Goal: Task Accomplishment & Management: Manage account settings

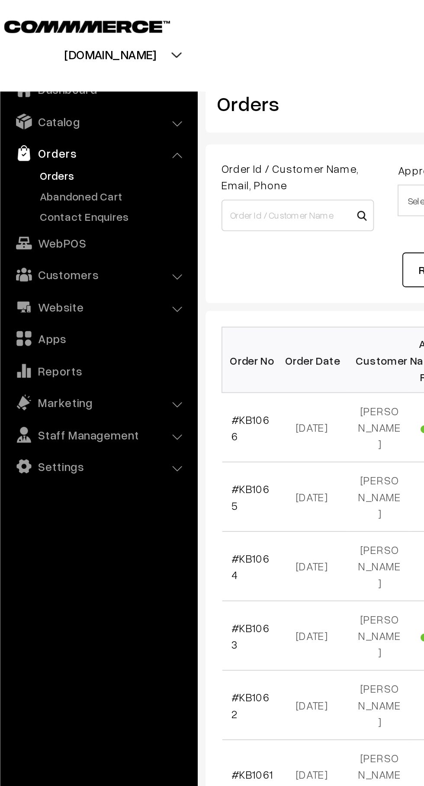
click at [67, 109] on link "Abandoned Cart" at bounding box center [71, 107] width 86 height 9
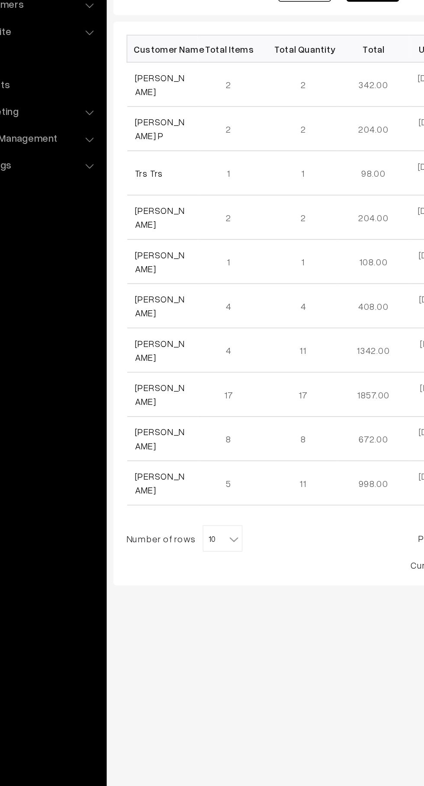
click at [161, 204] on link "[PERSON_NAME]" at bounding box center [151, 203] width 32 height 16
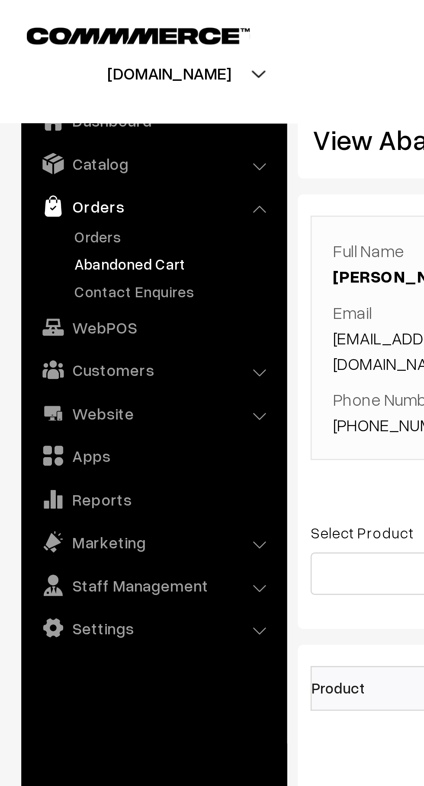
click at [46, 98] on link "Orders" at bounding box center [71, 96] width 86 height 9
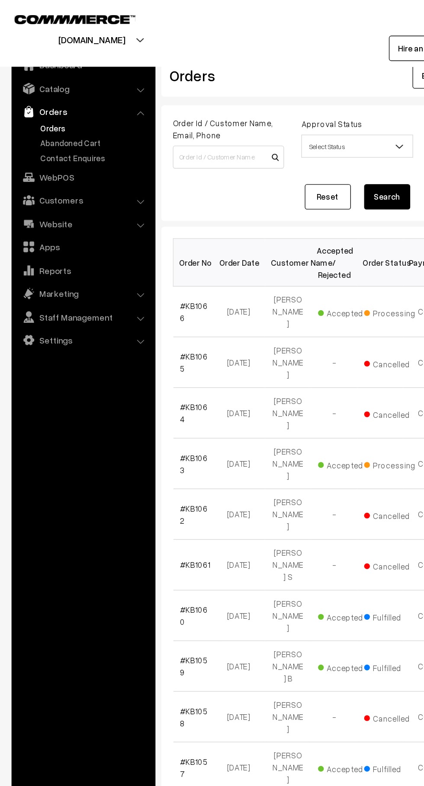
click at [59, 110] on link "Abandoned Cart" at bounding box center [71, 107] width 86 height 9
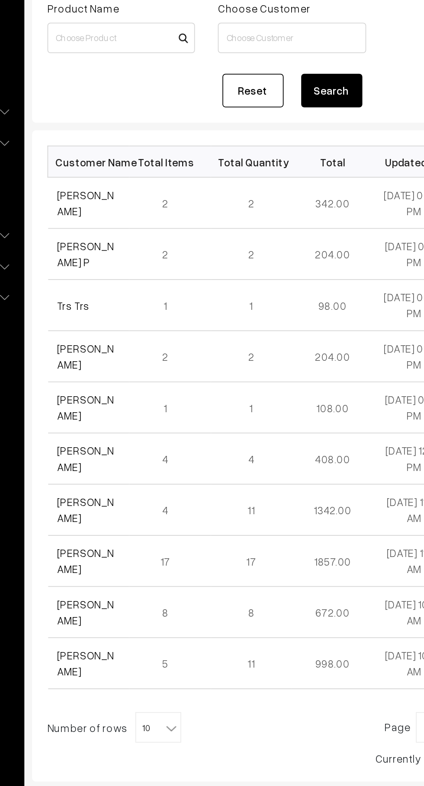
click at [157, 205] on link "Salman Faris" at bounding box center [151, 203] width 32 height 16
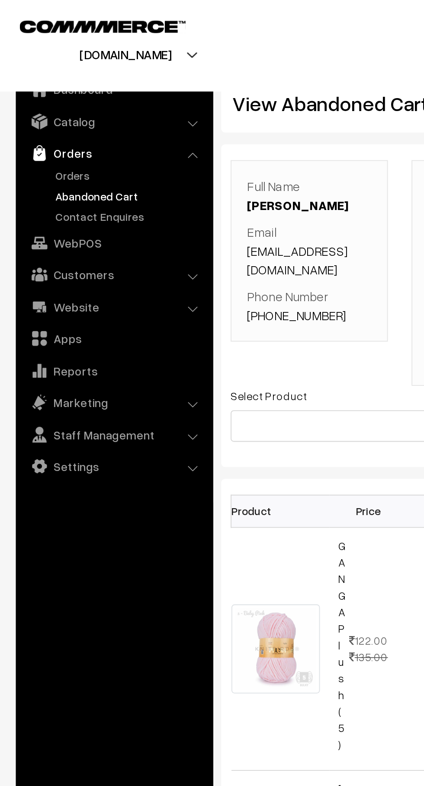
click at [48, 95] on link "Orders" at bounding box center [71, 96] width 86 height 9
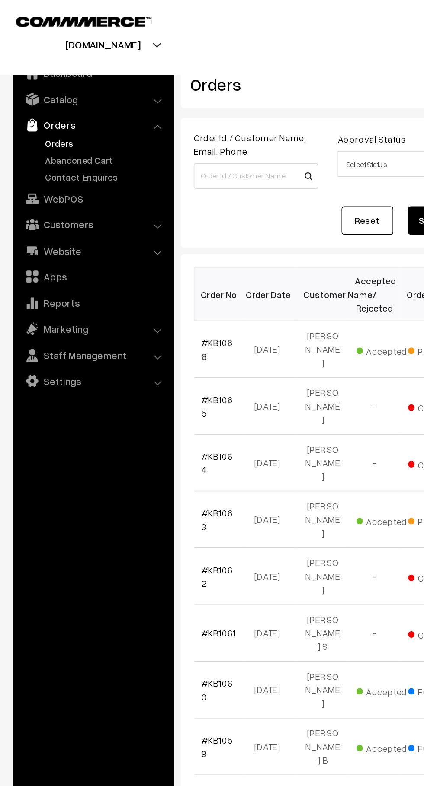
click at [66, 110] on link "Abandoned Cart" at bounding box center [71, 107] width 86 height 9
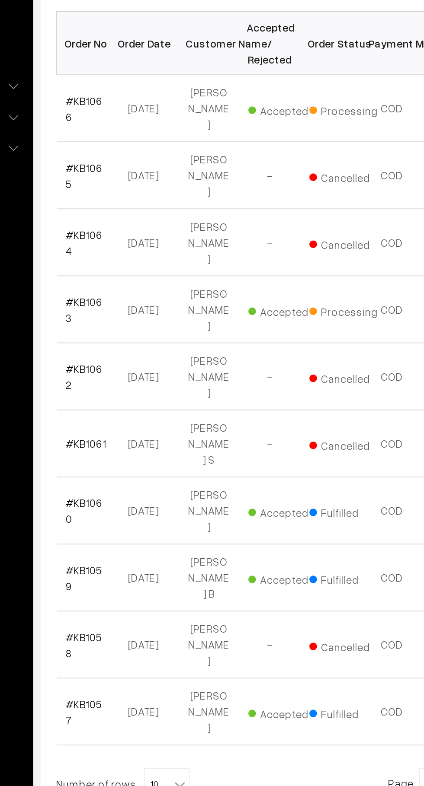
click at [195, 613] on b at bounding box center [199, 617] width 9 height 9
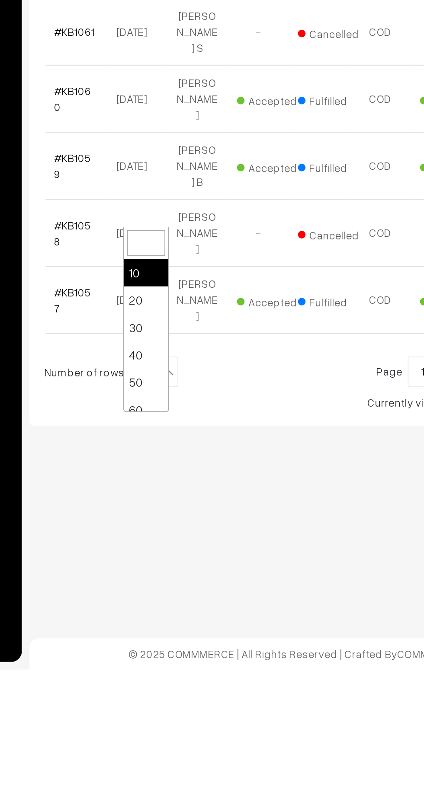
select select "40"
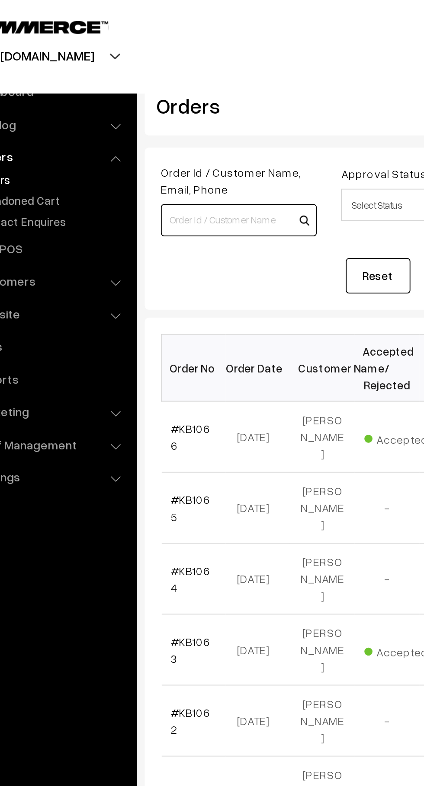
click at [163, 117] on input at bounding box center [171, 117] width 83 height 17
type input "Nikita"
click at [273, 138] on button "Search" at bounding box center [290, 147] width 35 height 19
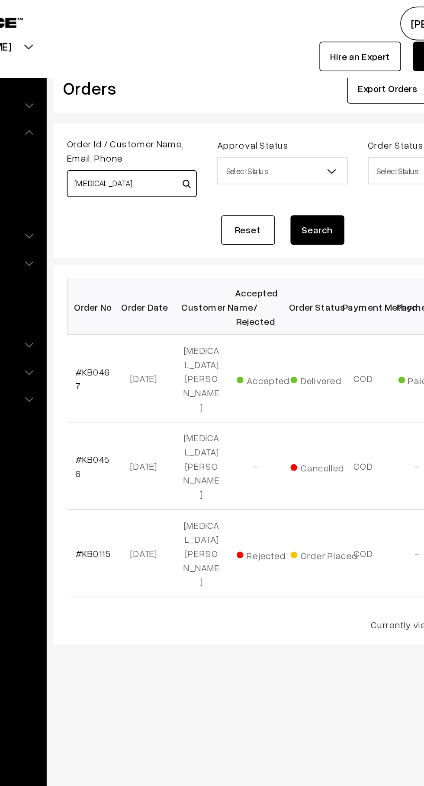
click at [177, 115] on input "Nikita" at bounding box center [171, 117] width 83 height 17
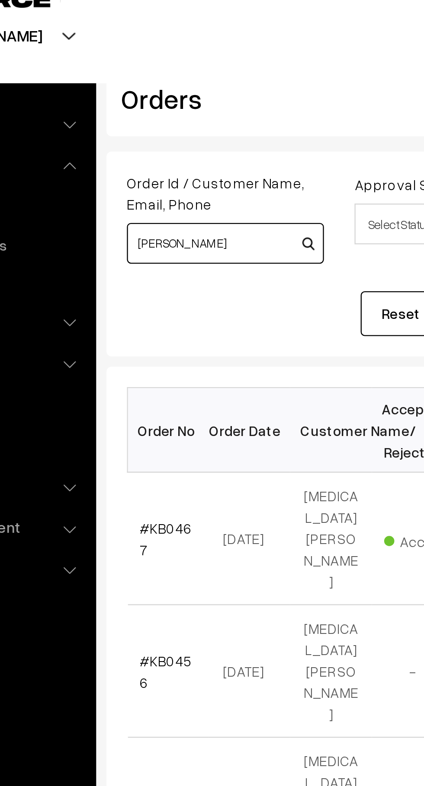
type input "[PERSON_NAME]"
click at [273, 138] on button "Search" at bounding box center [290, 147] width 35 height 19
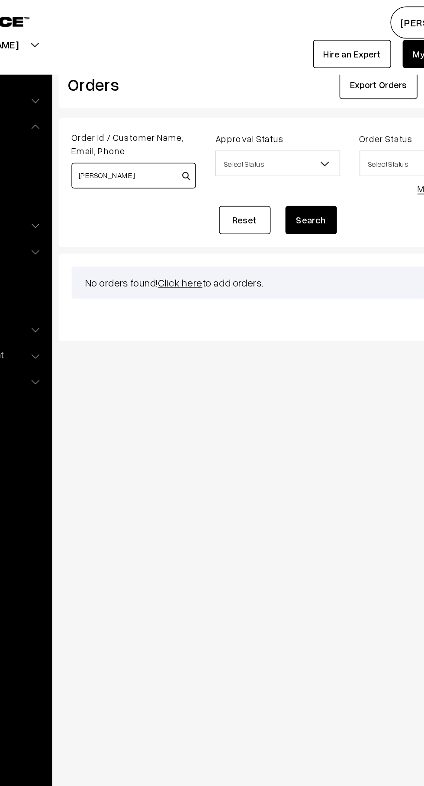
click at [173, 121] on input "[PERSON_NAME]" at bounding box center [171, 117] width 83 height 17
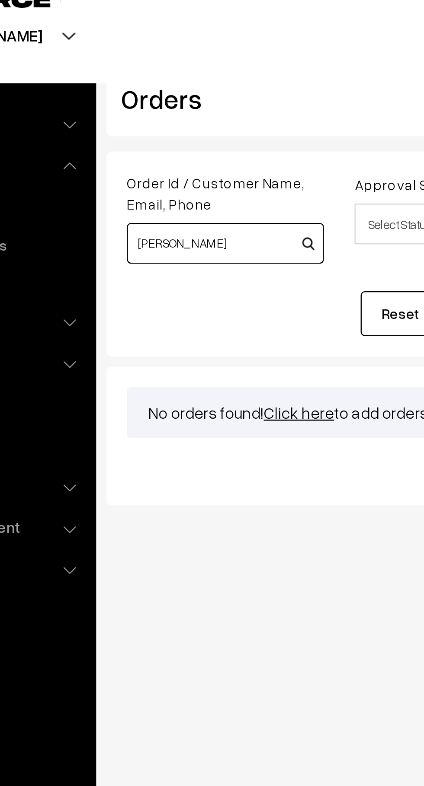
type input "[PERSON_NAME]"
click at [273, 138] on button "Search" at bounding box center [290, 147] width 35 height 19
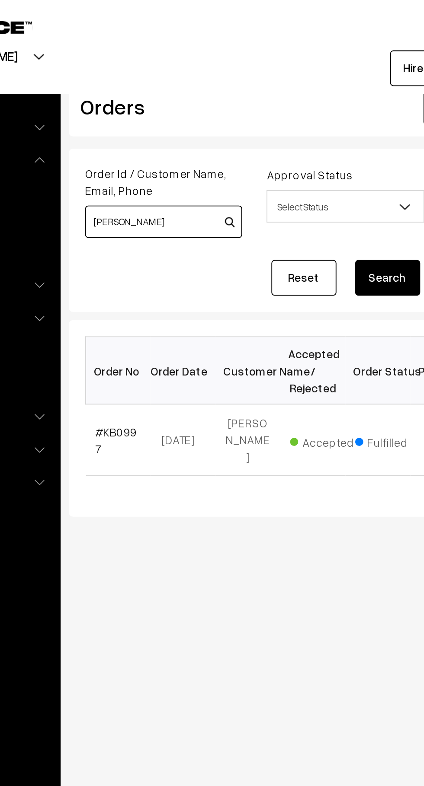
click at [176, 119] on input "Niketa" at bounding box center [171, 117] width 83 height 17
type input "N"
type input "A"
click at [175, 117] on input "A" at bounding box center [171, 117] width 83 height 17
type input "Chetpelly"
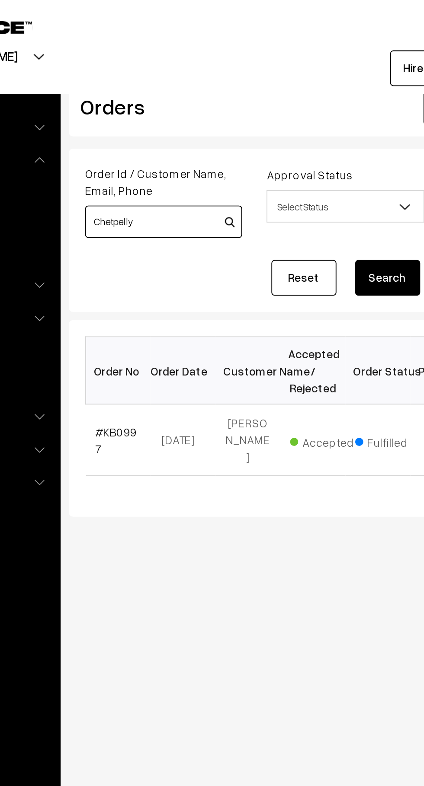
click at [273, 138] on button "Search" at bounding box center [290, 147] width 35 height 19
